Goal: Task Accomplishment & Management: Manage account settings

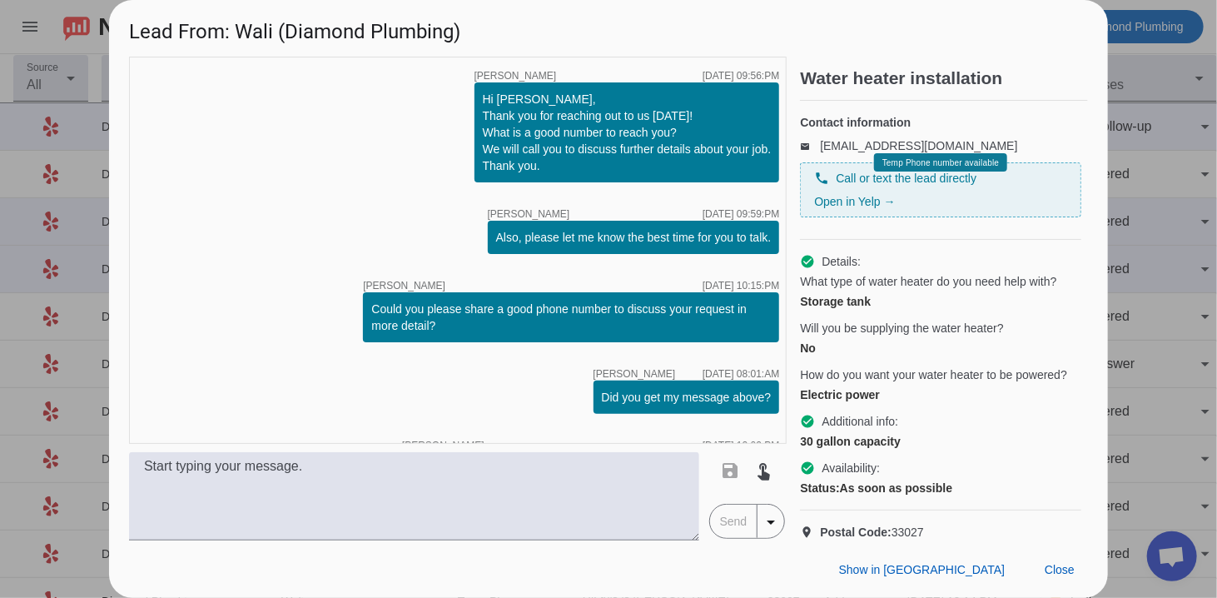
scroll to position [210, 0]
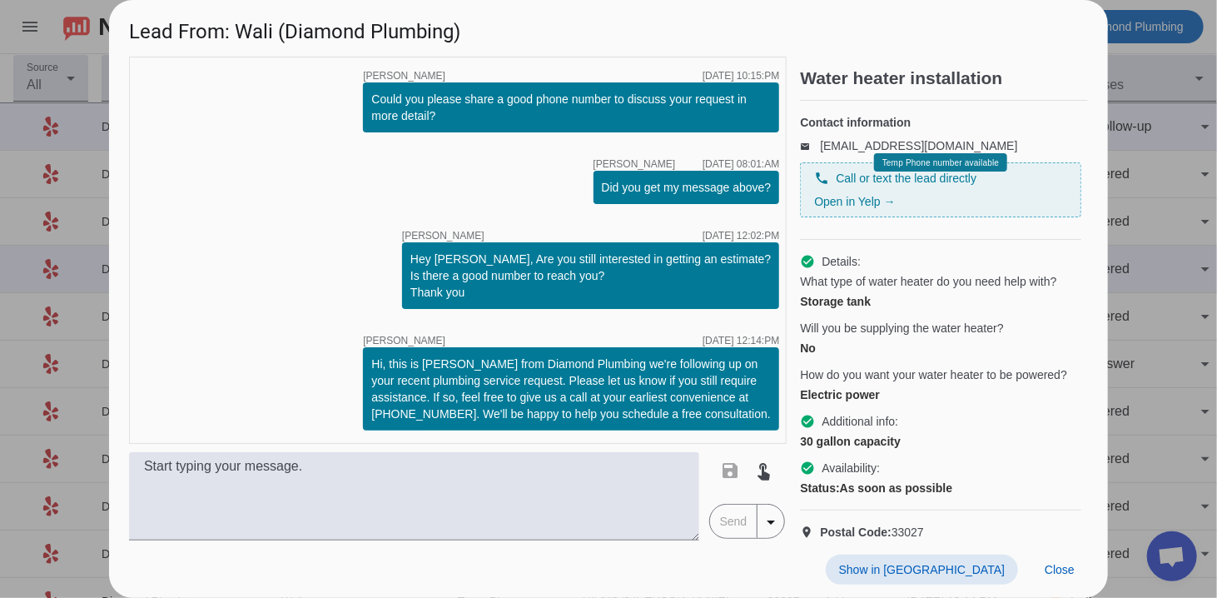
click at [1069, 586] on div "Show in Yelp Close" at bounding box center [608, 568] width 999 height 57
click at [1068, 579] on span at bounding box center [1060, 570] width 57 height 30
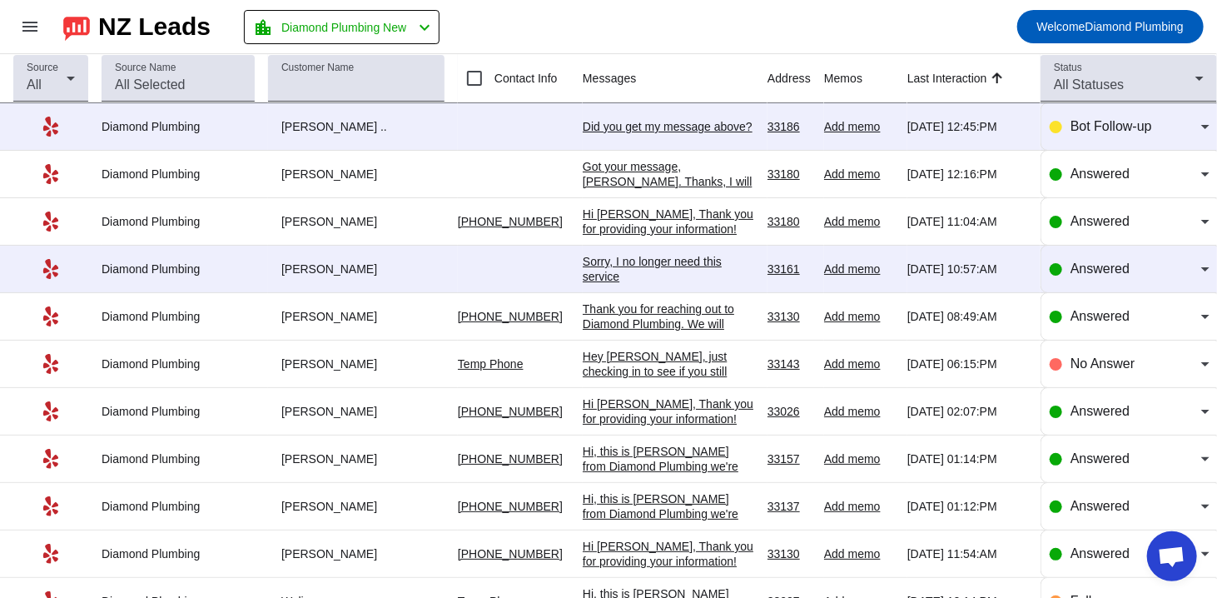
click at [610, 119] on div "Did you get my message above?​" at bounding box center [669, 126] width 172 height 15
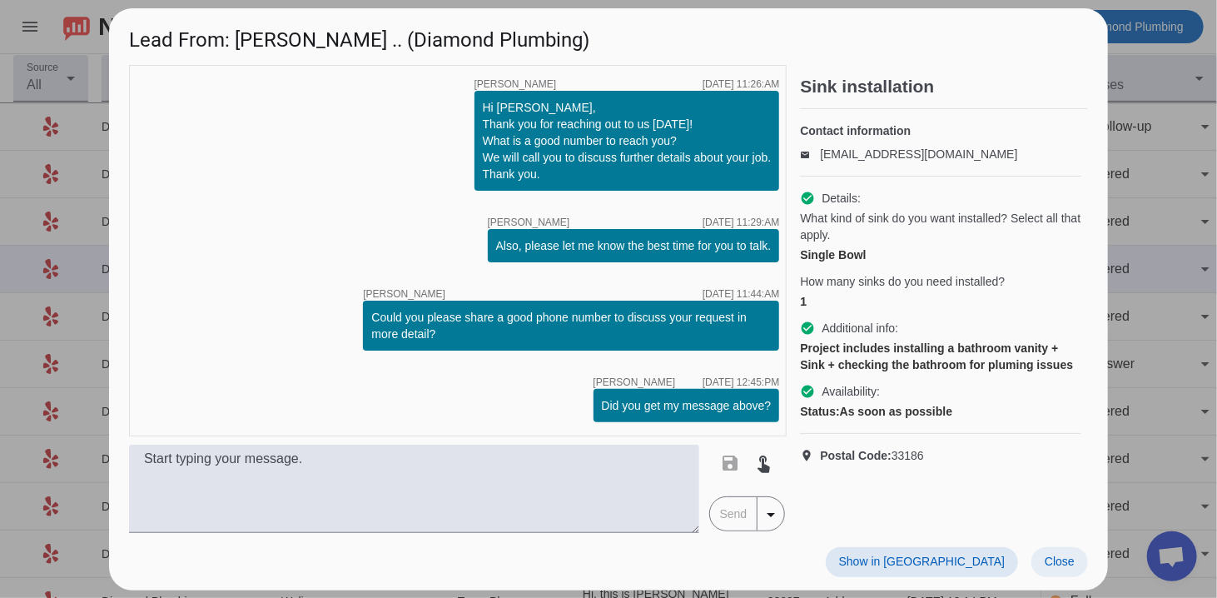
click at [1066, 566] on span "Close" at bounding box center [1060, 561] width 30 height 13
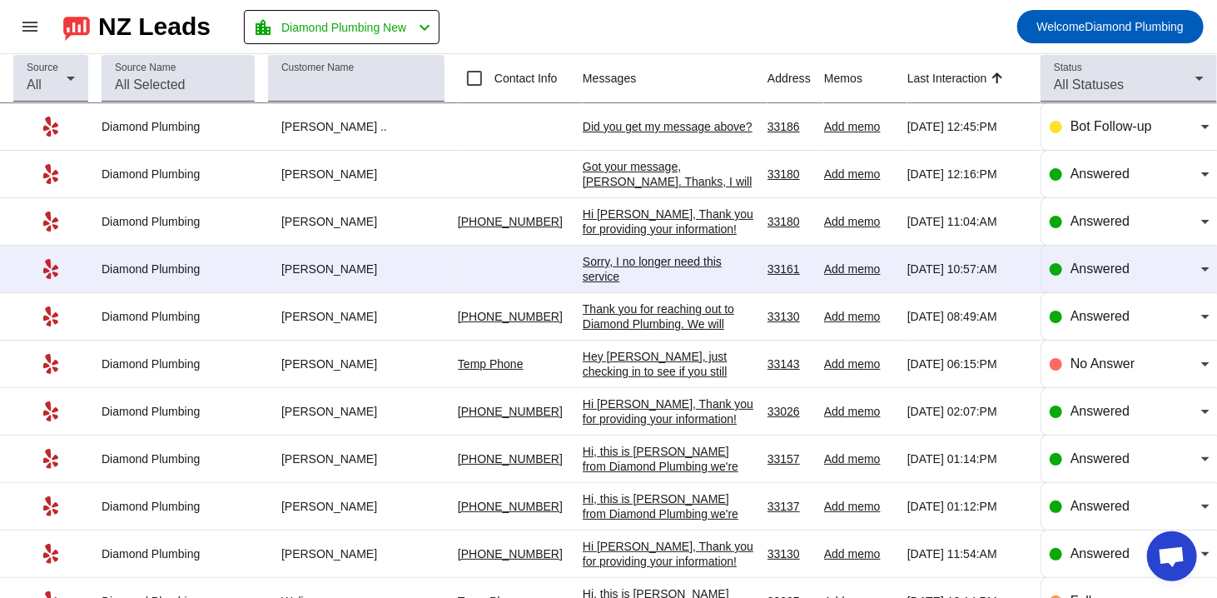
click at [650, 271] on div "Sorry, I no longer need this service" at bounding box center [669, 269] width 172 height 30
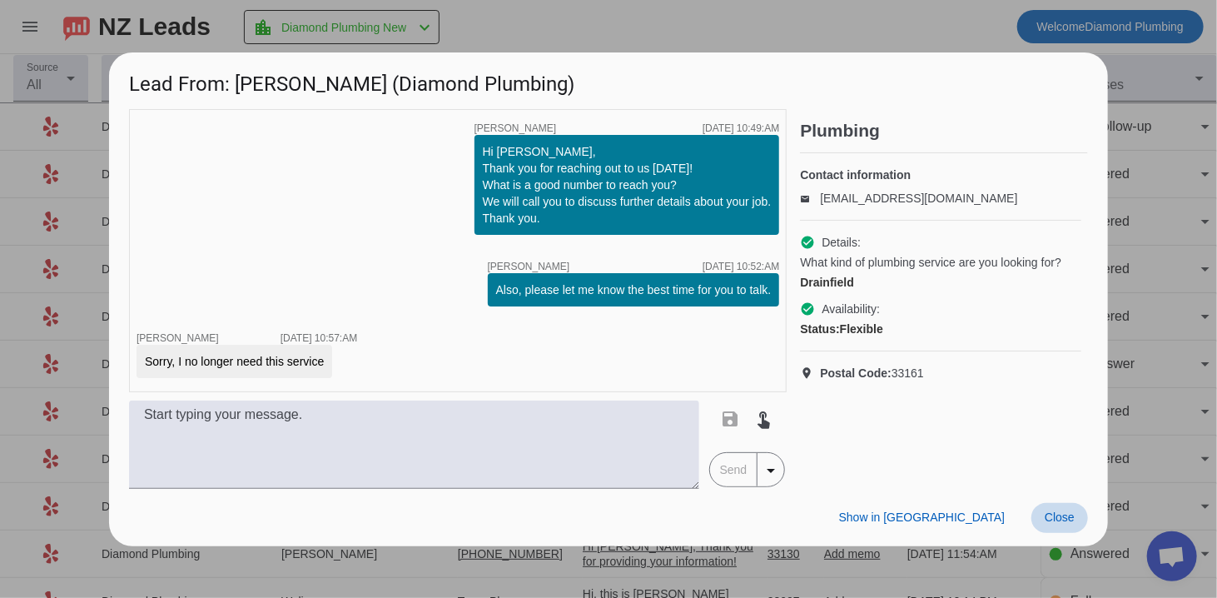
click at [1069, 516] on span "Close" at bounding box center [1060, 516] width 30 height 13
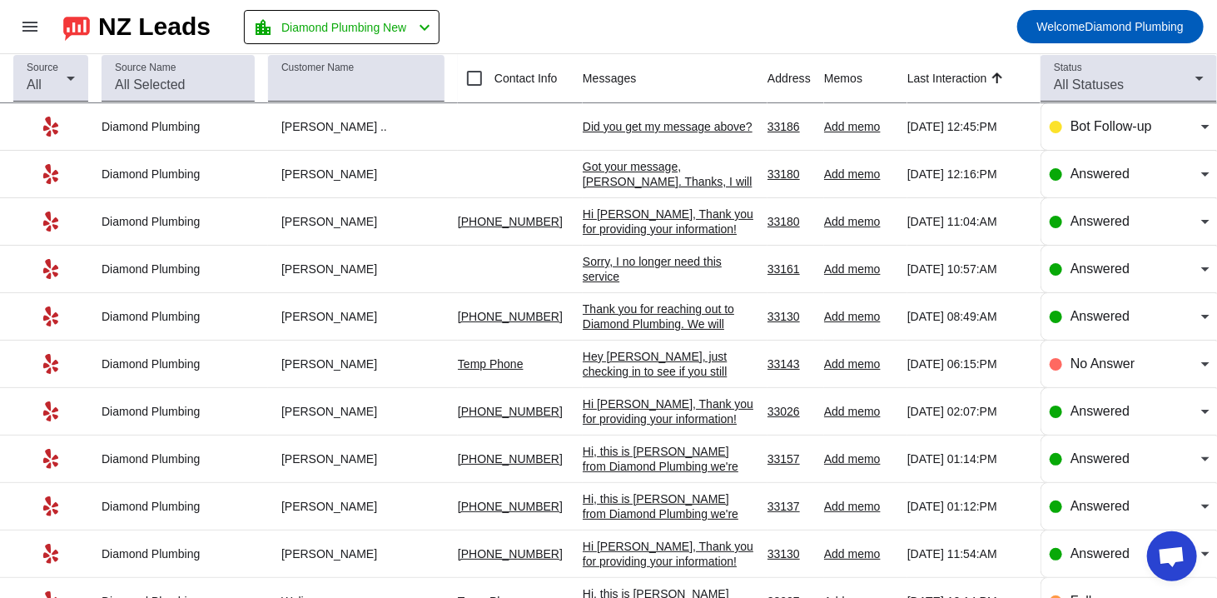
click at [612, 225] on div "Hi [PERSON_NAME], Thank you for providing your information! We'll get back to y…" at bounding box center [669, 237] width 172 height 60
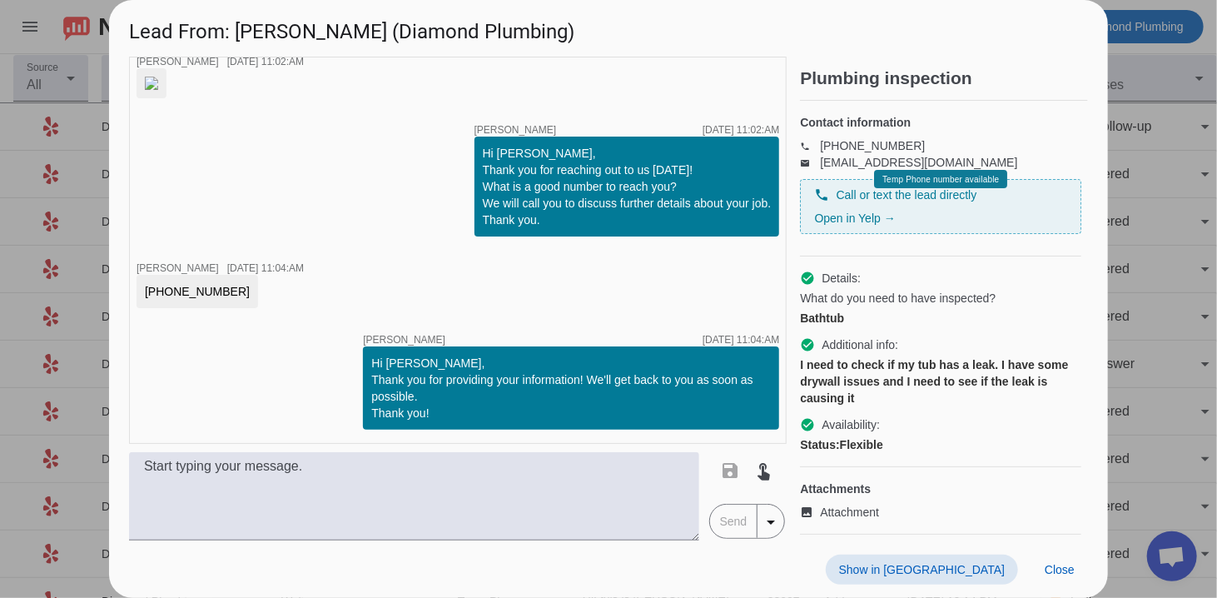
scroll to position [0, 0]
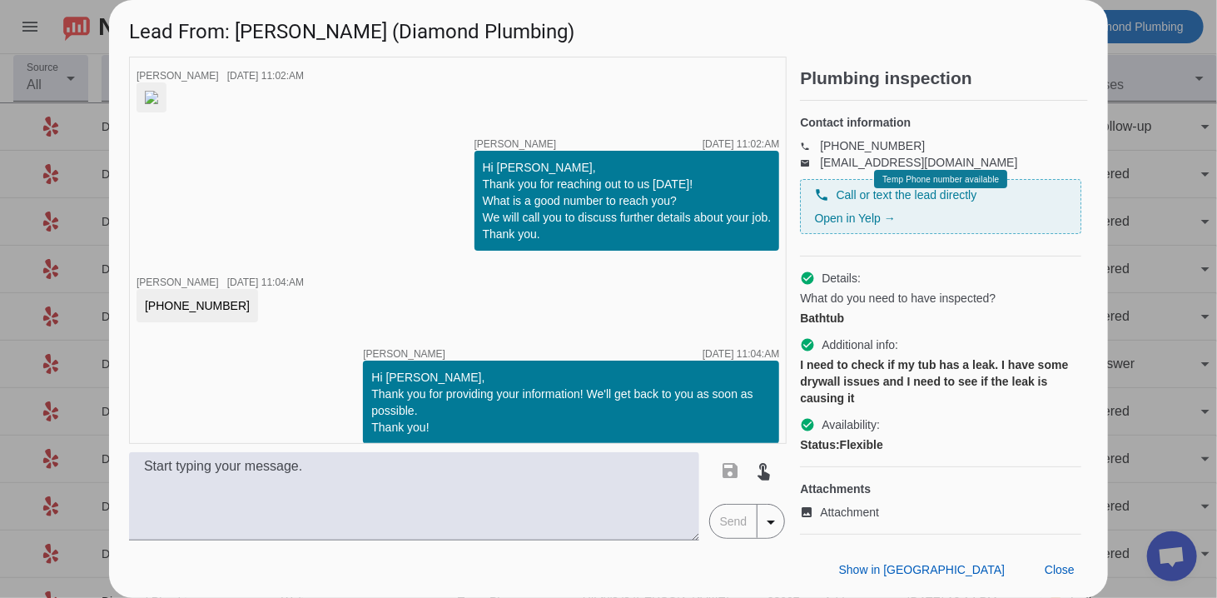
click at [158, 104] on img at bounding box center [151, 97] width 13 height 13
drag, startPoint x: 222, startPoint y: 392, endPoint x: 133, endPoint y: 392, distance: 88.3
click at [133, 392] on div "timer close [PERSON_NAME] [DATE] 11:02:AM timer close [PERSON_NAME] [DATE] 11:0…" at bounding box center [458, 250] width 658 height 387
copy div "[PHONE_NUMBER]"
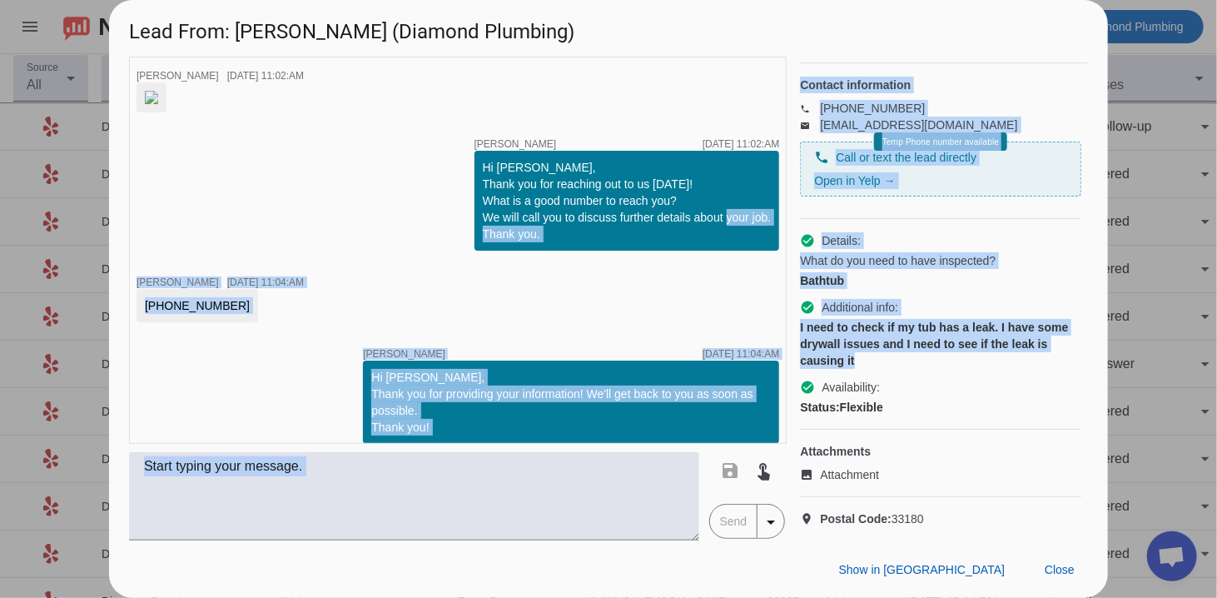
drag, startPoint x: 853, startPoint y: 342, endPoint x: 786, endPoint y: 306, distance: 76.0
click at [786, 306] on div "timer close [PERSON_NAME] [DATE] 11:02:AM timer close [PERSON_NAME] [DATE] 11:0…" at bounding box center [608, 299] width 959 height 484
click at [803, 323] on div "I need to check if my tub has a leak. I have some drywall issues and I need to …" at bounding box center [940, 344] width 281 height 50
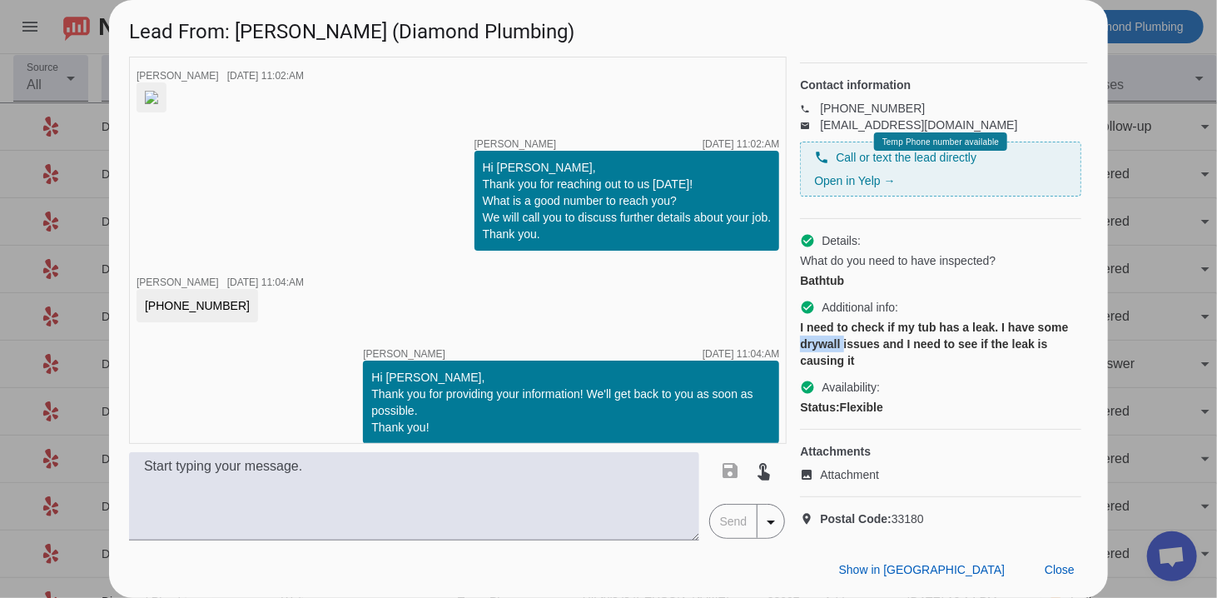
click at [803, 323] on div "I need to check if my tub has a leak. I have some drywall issues and I need to …" at bounding box center [940, 344] width 281 height 50
click at [821, 350] on div "I need to check if my tub has a leak. I have some drywall issues and I need to …" at bounding box center [940, 344] width 281 height 50
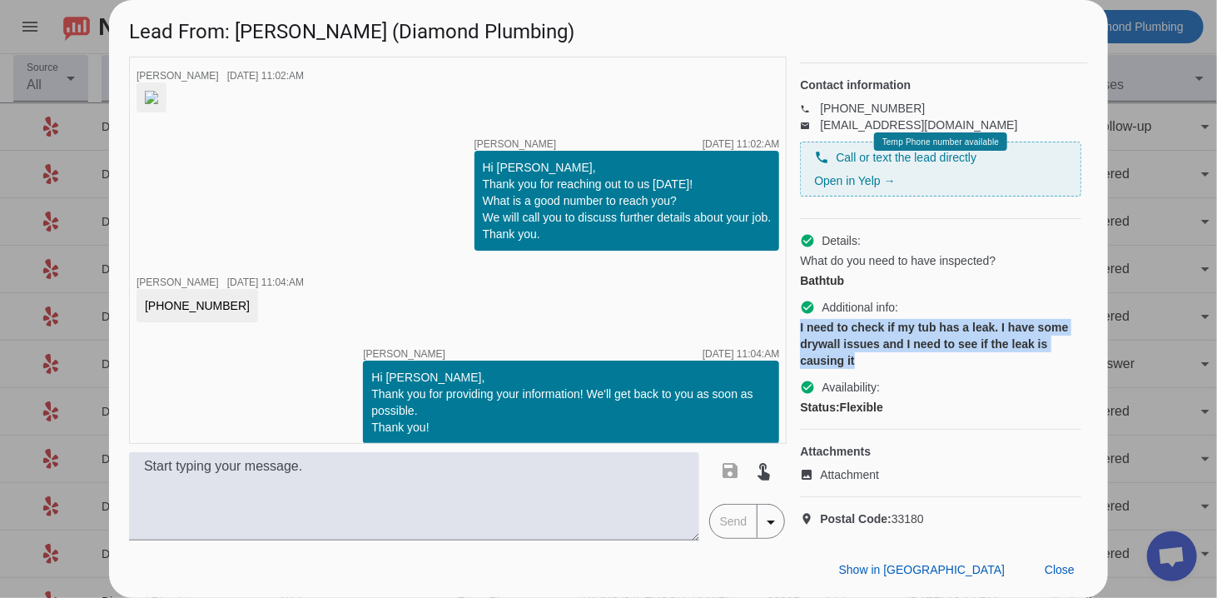
drag, startPoint x: 801, startPoint y: 314, endPoint x: 869, endPoint y: 352, distance: 78.3
click at [869, 352] on div "I need to check if my tub has a leak. I have some drywall issues and I need to …" at bounding box center [940, 344] width 281 height 50
copy div "I need to check if my tub has a leak. I have some drywall issues and I need to …"
drag, startPoint x: 647, startPoint y: 159, endPoint x: 676, endPoint y: 36, distance: 126.6
click at [647, 159] on div "timer close [PERSON_NAME] [DATE] 11:02:AM timer close [PERSON_NAME] [DATE] 11:0…" at bounding box center [458, 250] width 658 height 387
